Goal: Task Accomplishment & Management: Manage account settings

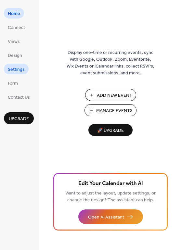
click at [16, 74] on link "Settings" at bounding box center [16, 69] width 25 height 11
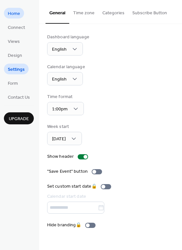
click at [8, 14] on span "Home" at bounding box center [14, 13] width 12 height 7
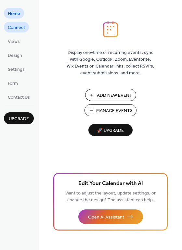
click at [13, 27] on span "Connect" at bounding box center [16, 27] width 17 height 7
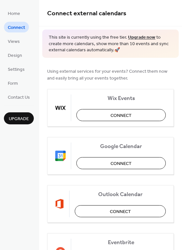
click at [12, 34] on ul "Home Connect Views Design Settings Form Contact Us" at bounding box center [19, 55] width 30 height 94
click at [13, 41] on span "Views" at bounding box center [14, 41] width 12 height 7
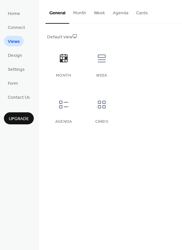
click at [14, 63] on ul "Home Connect Views Design Settings Form Contact Us" at bounding box center [19, 55] width 30 height 94
click at [14, 61] on ul "Home Connect Views Design Settings Form Contact Us" at bounding box center [19, 55] width 30 height 94
click at [14, 58] on span "Design" at bounding box center [15, 55] width 14 height 7
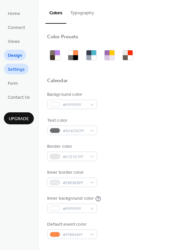
click at [15, 67] on span "Settings" at bounding box center [16, 69] width 17 height 7
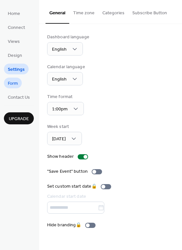
click at [14, 81] on span "Form" at bounding box center [13, 83] width 10 height 7
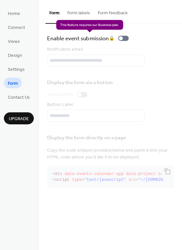
click at [119, 37] on div "Enable event submission 🔒" at bounding box center [89, 38] width 84 height 9
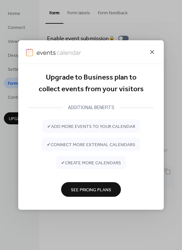
click at [152, 54] on icon at bounding box center [152, 52] width 8 height 8
